Goal: Task Accomplishment & Management: Manage account settings

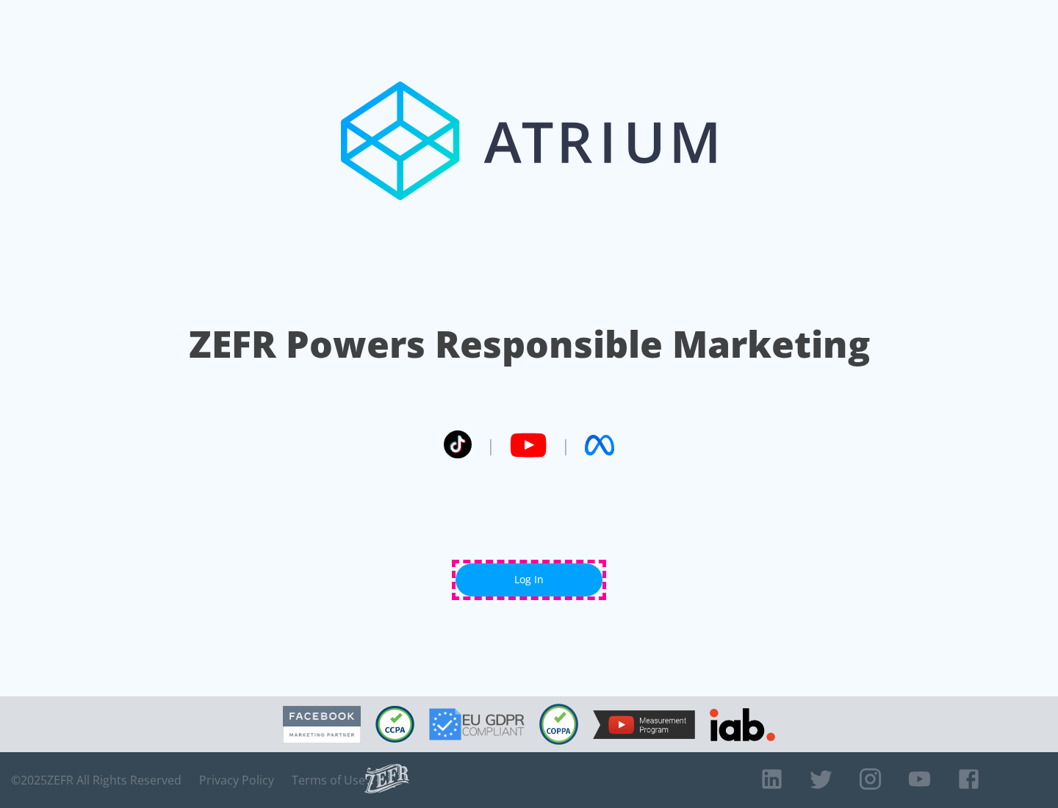
click at [529, 580] on link "Log In" at bounding box center [528, 579] width 147 height 33
